Goal: Task Accomplishment & Management: Complete application form

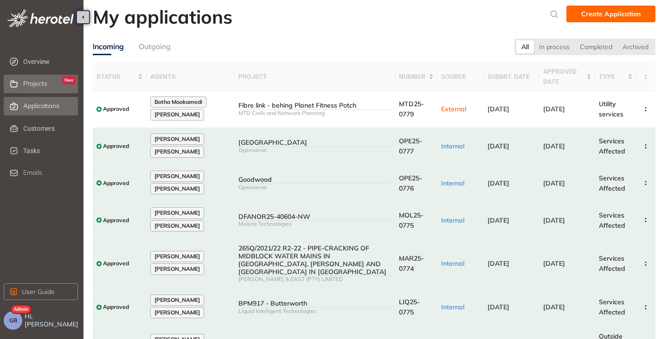
click at [29, 82] on span "Projects" at bounding box center [35, 84] width 24 height 8
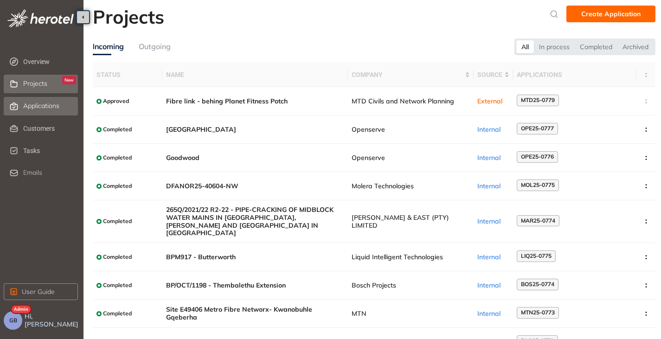
click at [42, 107] on span "Applications" at bounding box center [41, 106] width 36 height 8
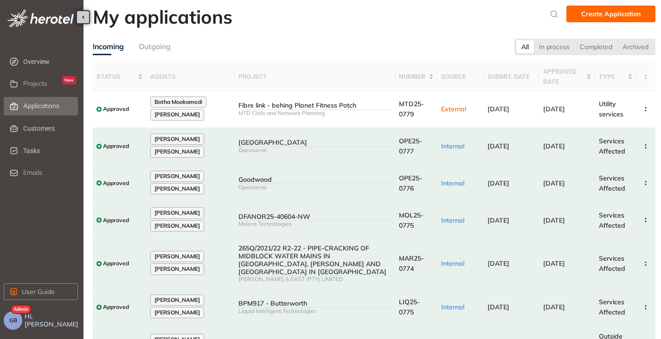
click at [160, 45] on div "Outgoing" at bounding box center [155, 47] width 32 height 12
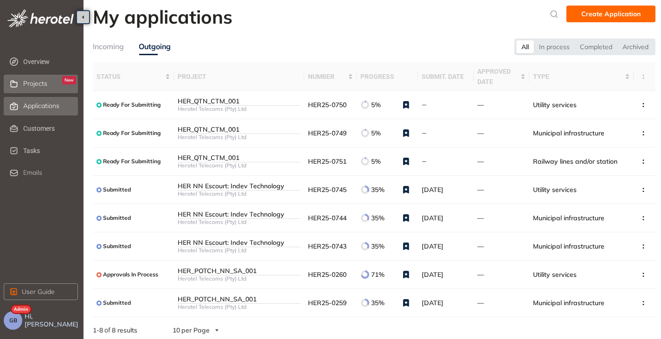
click at [38, 82] on span "Projects" at bounding box center [35, 84] width 24 height 8
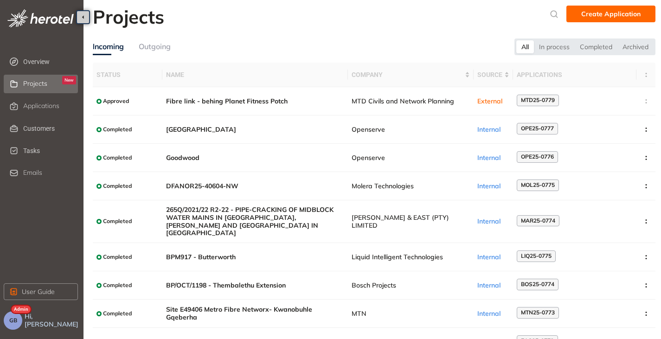
click at [156, 45] on div "Outgoing" at bounding box center [155, 47] width 32 height 12
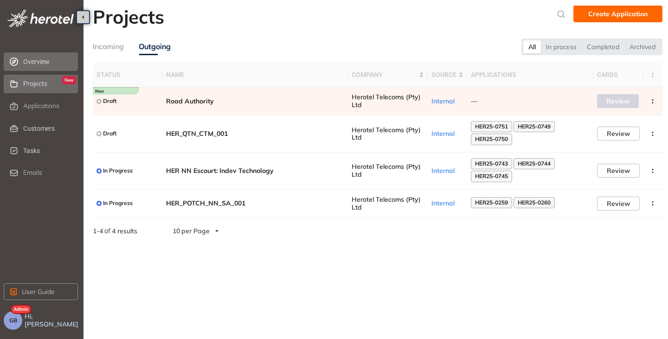
click at [31, 62] on span "Overview" at bounding box center [49, 61] width 53 height 19
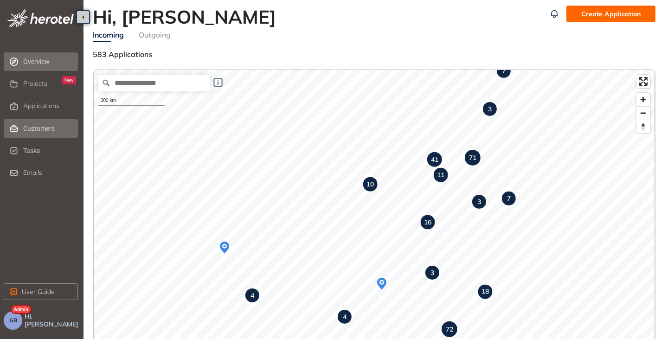
click at [26, 133] on span "Customers" at bounding box center [49, 128] width 53 height 19
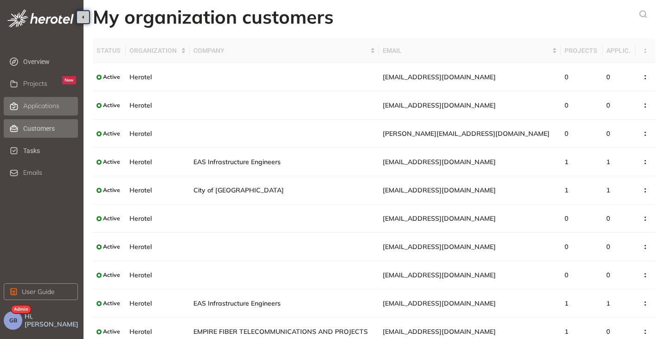
click at [13, 104] on icon at bounding box center [13, 106] width 9 height 8
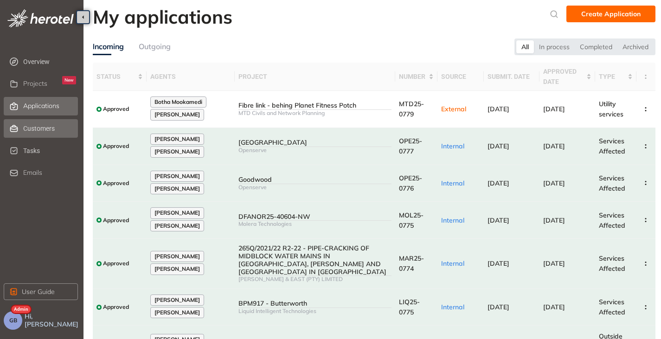
click at [37, 127] on span "Customers" at bounding box center [49, 128] width 53 height 19
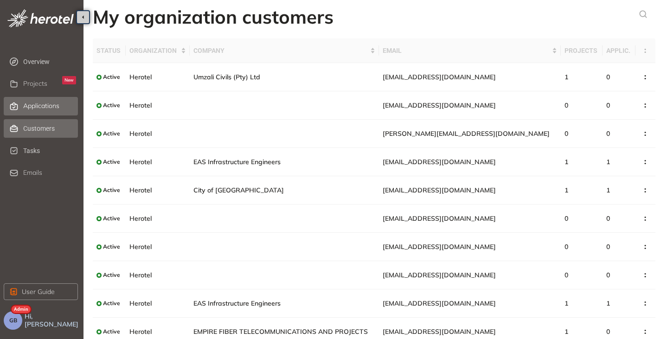
click at [34, 109] on span "Applications" at bounding box center [41, 106] width 36 height 8
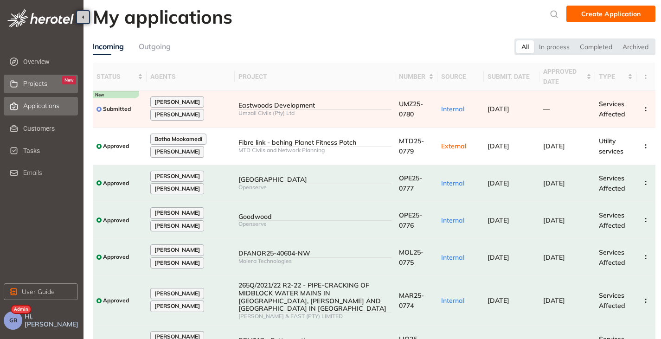
click at [28, 83] on span "Projects" at bounding box center [35, 84] width 24 height 8
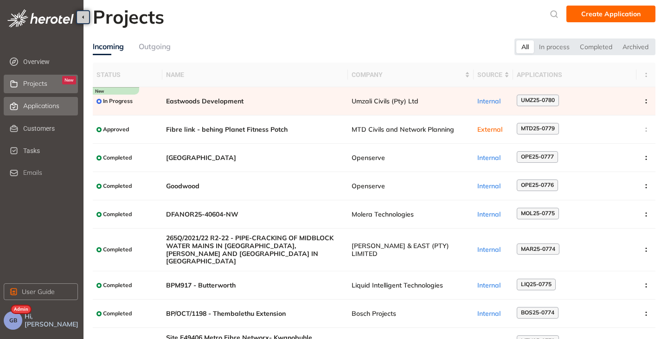
click at [40, 106] on span "Applications" at bounding box center [41, 106] width 36 height 8
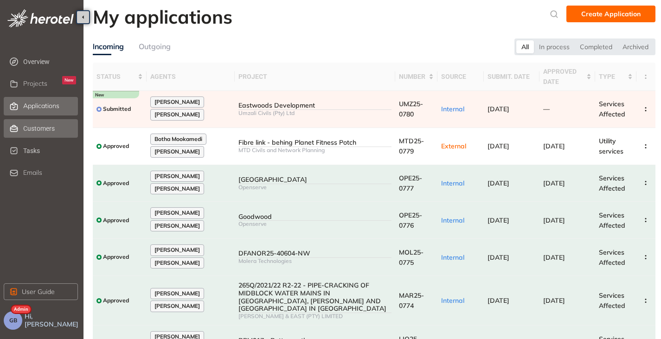
click at [50, 128] on span "Customers" at bounding box center [49, 128] width 53 height 19
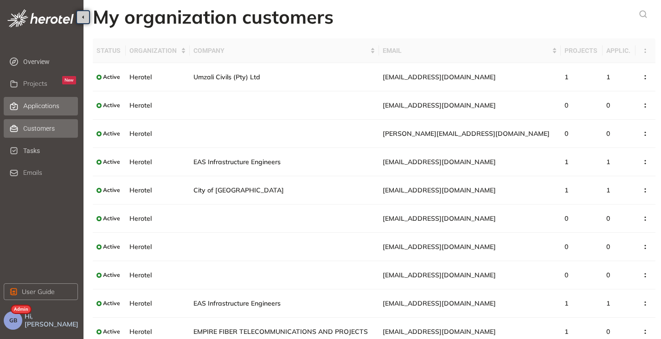
click at [37, 108] on span "Applications" at bounding box center [41, 106] width 36 height 8
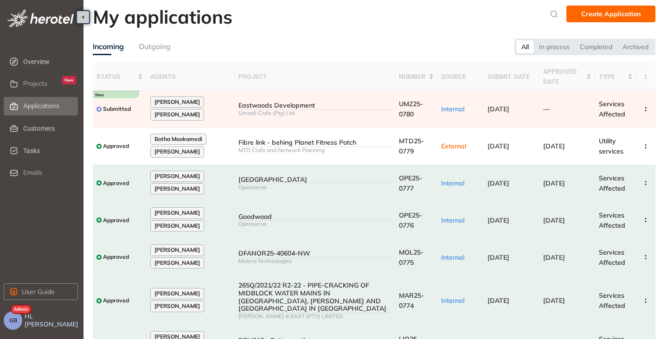
click at [607, 17] on span "Create Application" at bounding box center [610, 14] width 59 height 10
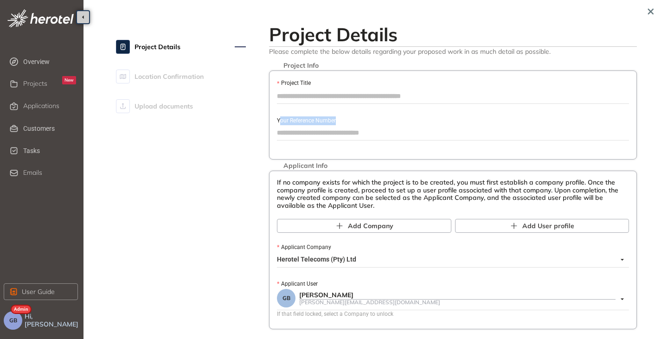
drag, startPoint x: 279, startPoint y: 118, endPoint x: 343, endPoint y: 123, distance: 64.2
click at [343, 123] on div "Your Reference Number" at bounding box center [453, 120] width 352 height 10
click at [354, 124] on div "Your Reference Number" at bounding box center [453, 120] width 352 height 10
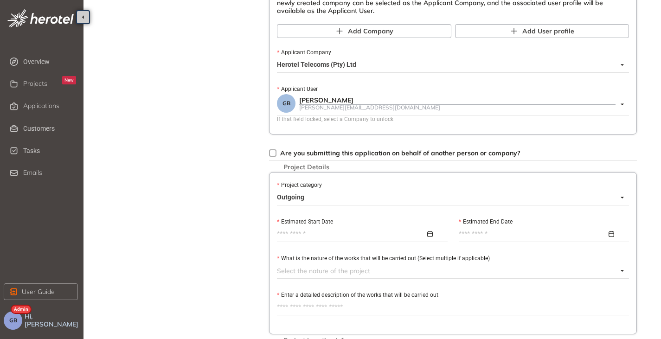
scroll to position [185, 0]
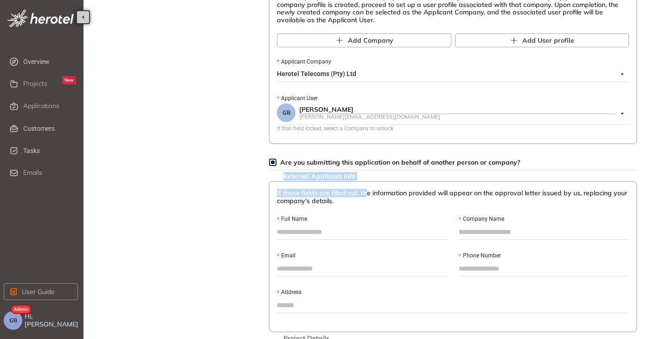
drag, startPoint x: 284, startPoint y: 176, endPoint x: 365, endPoint y: 180, distance: 81.3
click at [365, 180] on form "Project Info Project Title Your Reference Number Applicant Info If no company e…" at bounding box center [453, 303] width 368 height 836
click at [248, 172] on div "Project Details Location Confirmation Upload documents Project Details Please c…" at bounding box center [374, 277] width 562 height 914
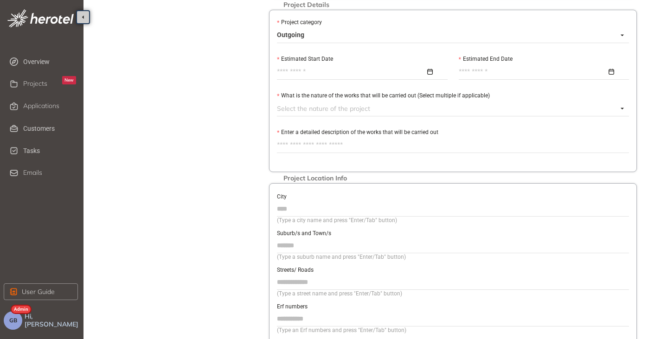
scroll to position [540, 0]
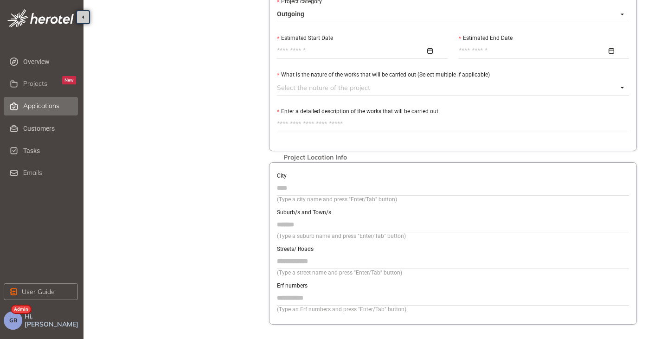
click at [32, 102] on span "Applications" at bounding box center [41, 106] width 36 height 8
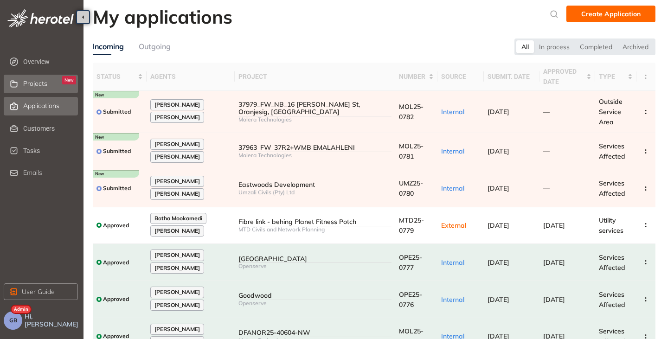
click at [34, 83] on span "Projects" at bounding box center [35, 84] width 24 height 8
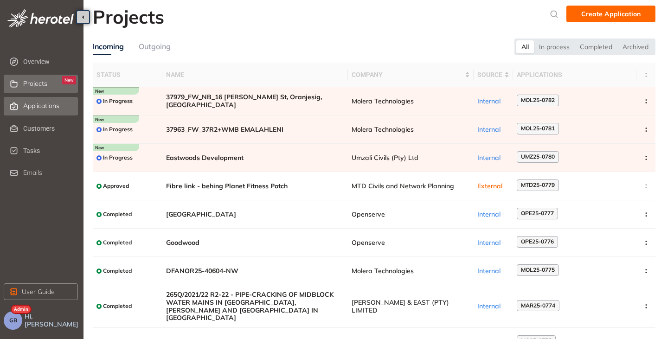
click at [29, 102] on span "Applications" at bounding box center [41, 106] width 36 height 8
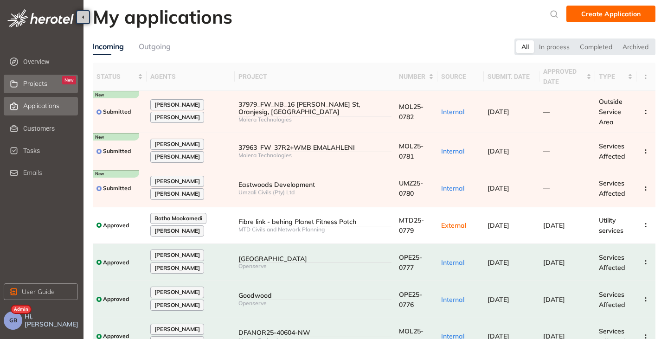
click at [32, 86] on span "Projects" at bounding box center [35, 84] width 24 height 8
